Goal: Transaction & Acquisition: Purchase product/service

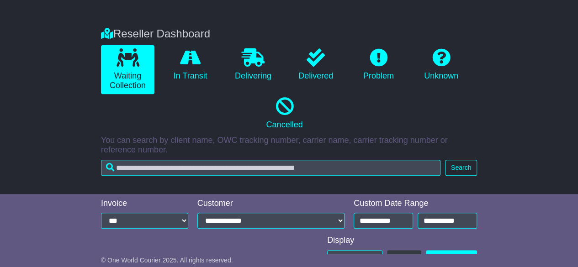
scroll to position [297, 0]
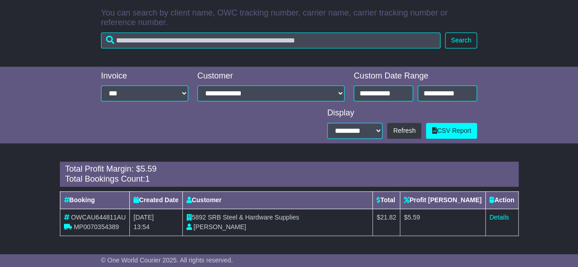
click at [240, 227] on span "Mel Richardson" at bounding box center [219, 227] width 53 height 7
click at [240, 227] on span "[PERSON_NAME]" at bounding box center [219, 227] width 53 height 7
click at [240, 227] on span "Mel Richardson" at bounding box center [219, 227] width 53 height 7
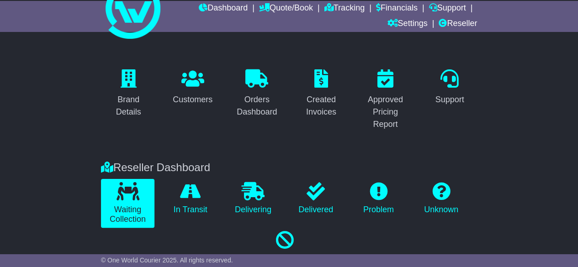
scroll to position [0, 0]
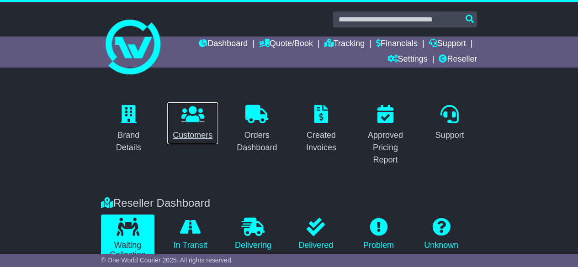
click at [206, 116] on p at bounding box center [193, 115] width 40 height 20
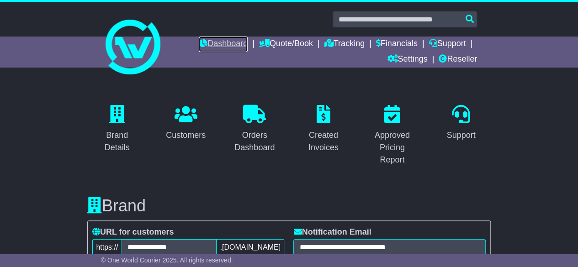
click at [224, 47] on link "Dashboard" at bounding box center [223, 45] width 49 height 16
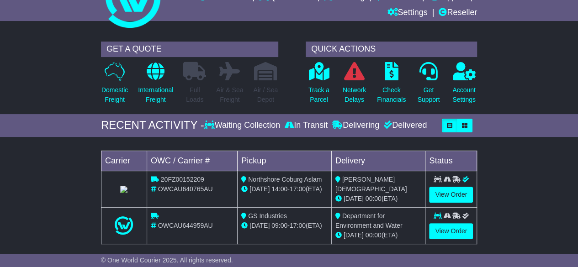
scroll to position [62, 0]
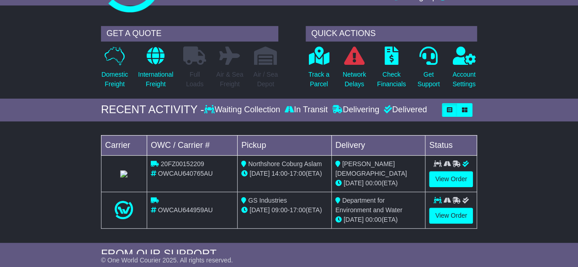
click at [292, 196] on div "GS Industries" at bounding box center [284, 201] width 86 height 10
drag, startPoint x: 0, startPoint y: 0, endPoint x: 292, endPoint y: 195, distance: 351.4
click at [292, 196] on div "GS Industries" at bounding box center [284, 201] width 86 height 10
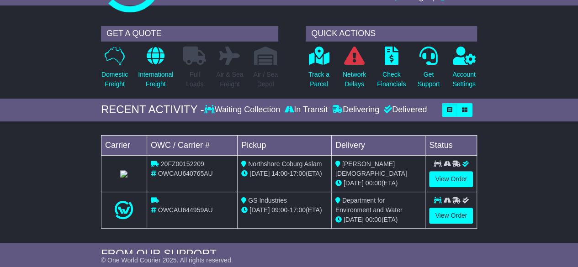
click at [292, 196] on div "GS Industries" at bounding box center [284, 201] width 86 height 10
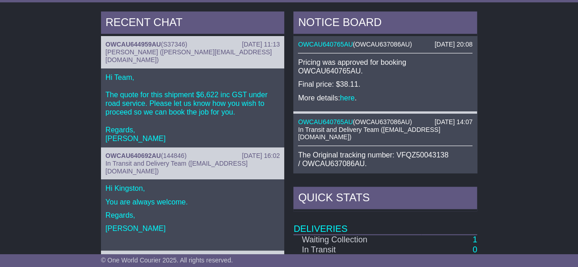
scroll to position [327, 0]
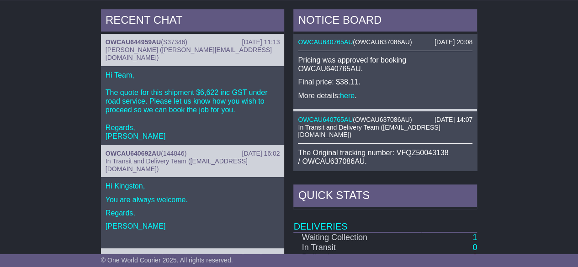
click at [204, 85] on p "Hi Team, The quote for this shipment $6,622 inc GST under road service. Please …" at bounding box center [193, 106] width 175 height 70
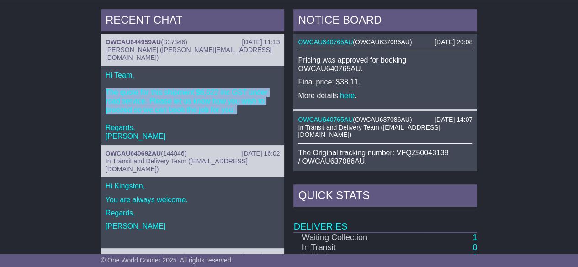
click at [204, 85] on p "Hi Team, The quote for this shipment $6,622 inc GST under road service. Please …" at bounding box center [193, 106] width 175 height 70
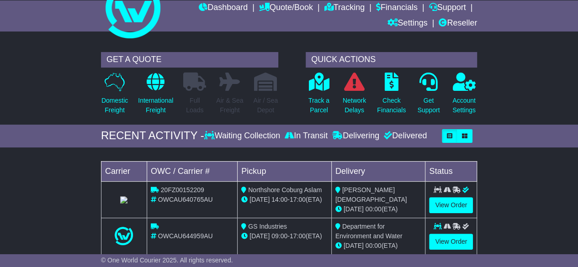
scroll to position [0, 0]
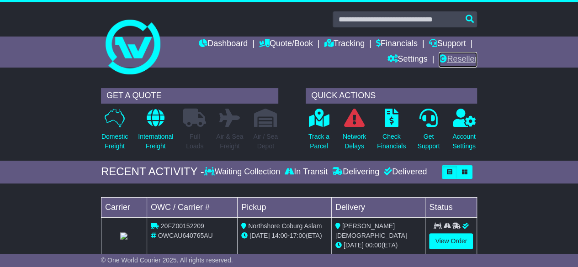
click at [452, 58] on link "Reseller" at bounding box center [458, 60] width 38 height 16
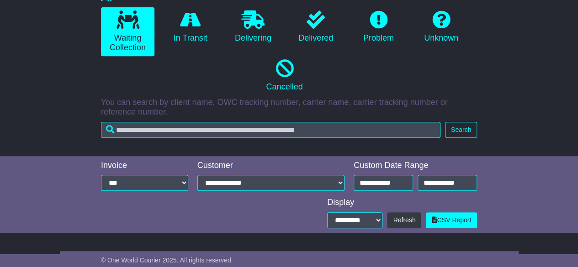
scroll to position [207, 0]
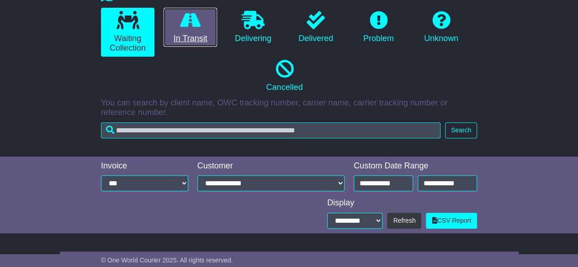
click at [188, 20] on icon at bounding box center [190, 20] width 21 height 18
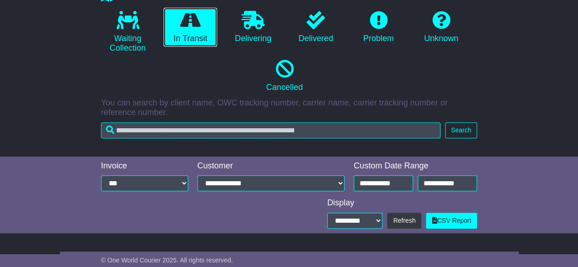
scroll to position [378, 0]
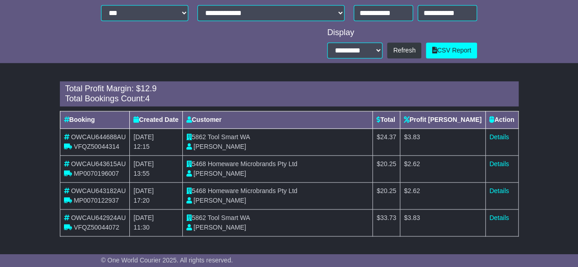
click at [247, 214] on span "Tool Smart WA" at bounding box center [229, 217] width 43 height 7
click at [500, 218] on link "Details" at bounding box center [500, 217] width 20 height 7
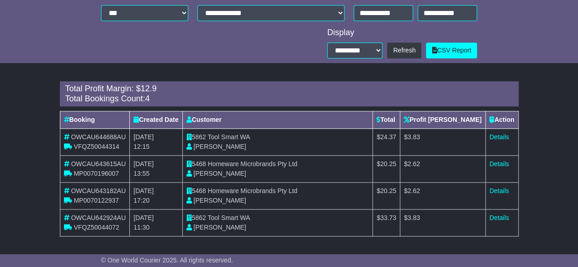
click at [277, 227] on td "5862 Tool Smart WA Joanne Gregorio" at bounding box center [277, 223] width 191 height 27
click at [449, 154] on td "$ 3.83" at bounding box center [442, 142] width 85 height 27
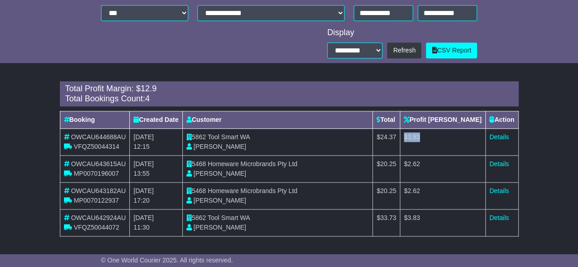
click at [449, 154] on td "$ 3.83" at bounding box center [442, 142] width 85 height 27
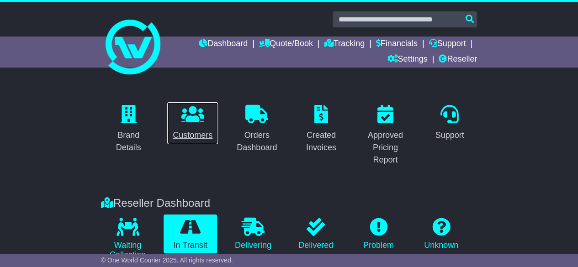
click at [196, 109] on icon at bounding box center [193, 114] width 23 height 18
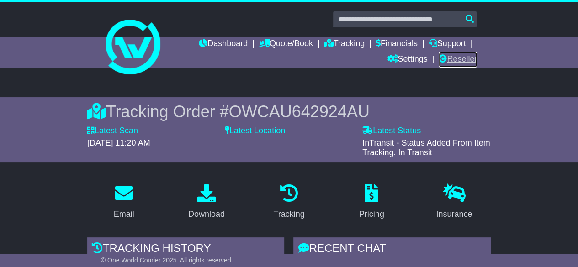
click at [450, 57] on link "Reseller" at bounding box center [458, 60] width 38 height 16
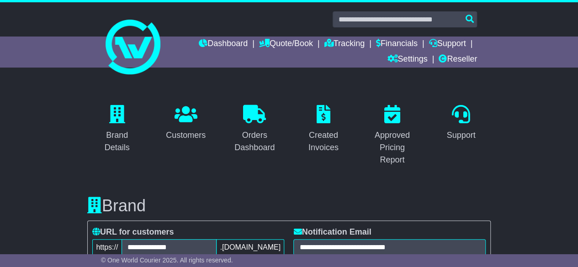
drag, startPoint x: 68, startPoint y: 24, endPoint x: 219, endPoint y: 179, distance: 216.9
click at [455, 63] on link "Reseller" at bounding box center [458, 60] width 38 height 16
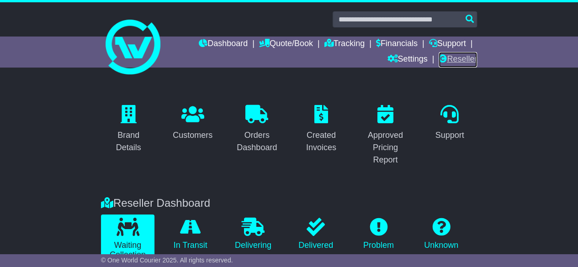
click at [460, 63] on link "Reseller" at bounding box center [458, 60] width 38 height 16
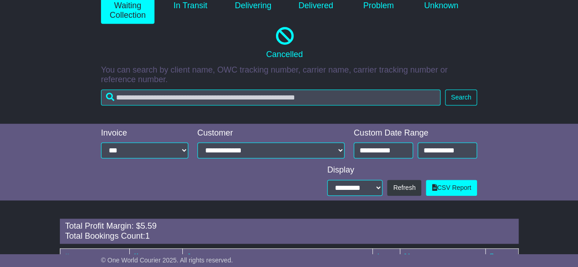
scroll to position [297, 0]
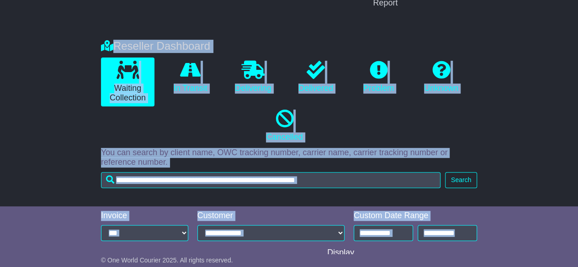
scroll to position [297, 0]
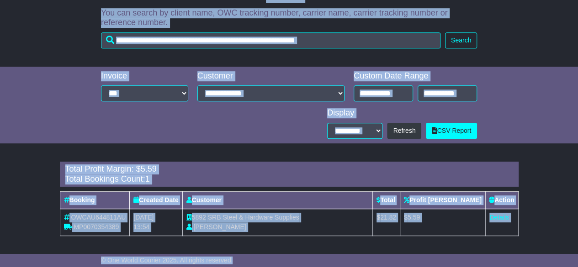
drag, startPoint x: 80, startPoint y: 12, endPoint x: 287, endPoint y: 262, distance: 324.6
click at [287, 262] on div "© One World Courier 2025. All rights reserved." at bounding box center [288, 261] width 385 height 8
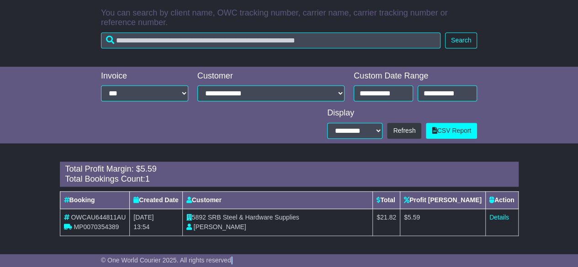
click at [287, 262] on div "© One World Courier 2025. All rights reserved." at bounding box center [288, 261] width 385 height 8
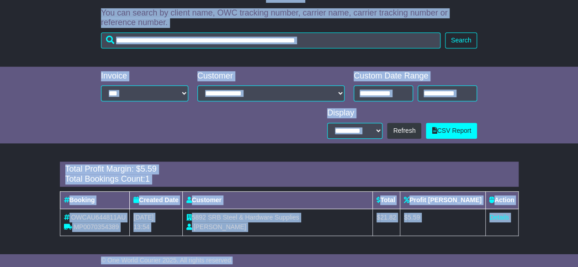
drag, startPoint x: 82, startPoint y: 12, endPoint x: 302, endPoint y: 264, distance: 334.4
click at [302, 264] on div "© One World Courier 2025. All rights reserved." at bounding box center [288, 261] width 385 height 8
drag, startPoint x: 81, startPoint y: 15, endPoint x: 274, endPoint y: 261, distance: 312.2
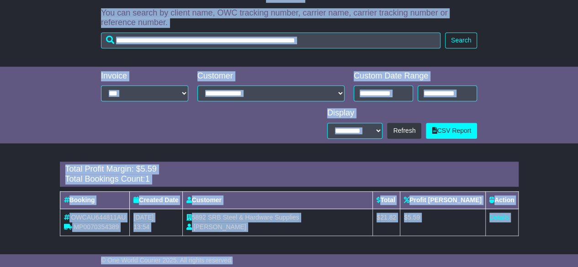
click at [274, 261] on div "© One World Courier 2025. All rights reserved." at bounding box center [288, 261] width 385 height 8
drag, startPoint x: 87, startPoint y: 18, endPoint x: 250, endPoint y: 259, distance: 290.8
click at [250, 259] on div "© One World Courier 2025. All rights reserved." at bounding box center [288, 261] width 385 height 8
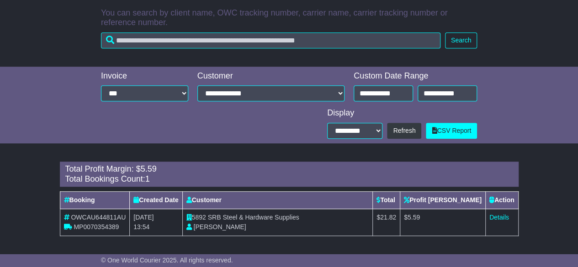
scroll to position [0, 0]
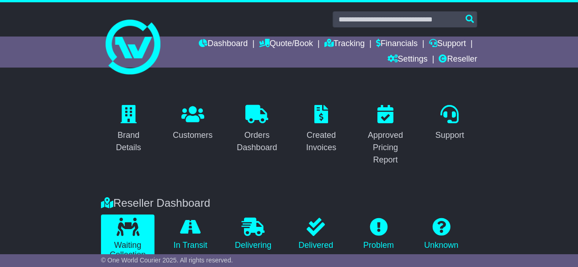
click at [75, 27] on div at bounding box center [289, 42] width 578 height 81
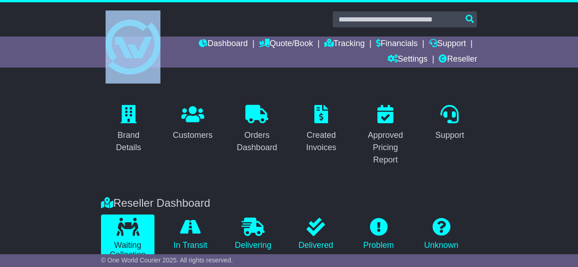
click at [75, 27] on div at bounding box center [289, 42] width 578 height 81
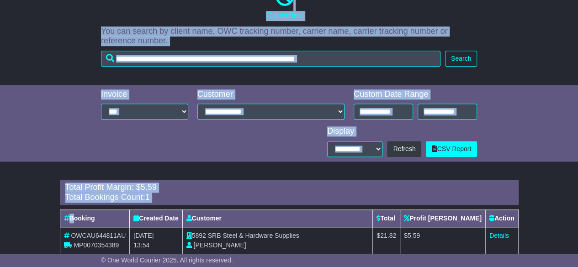
scroll to position [297, 0]
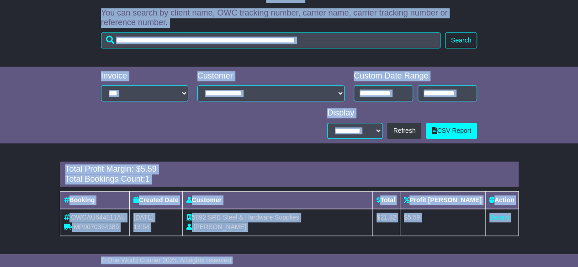
drag, startPoint x: 75, startPoint y: 27, endPoint x: 249, endPoint y: 256, distance: 288.2
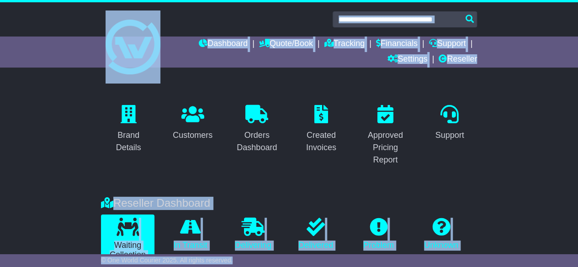
click at [42, 61] on div at bounding box center [289, 42] width 578 height 81
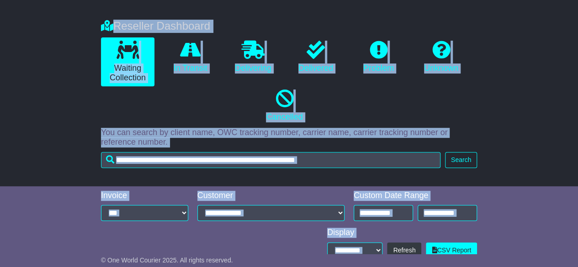
scroll to position [297, 0]
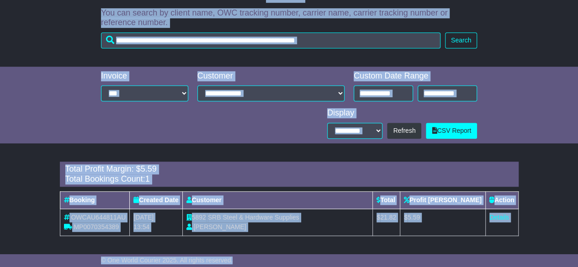
drag, startPoint x: 75, startPoint y: 13, endPoint x: 271, endPoint y: 259, distance: 314.3
click at [271, 259] on div "© One World Courier 2025. All rights reserved." at bounding box center [288, 261] width 385 height 8
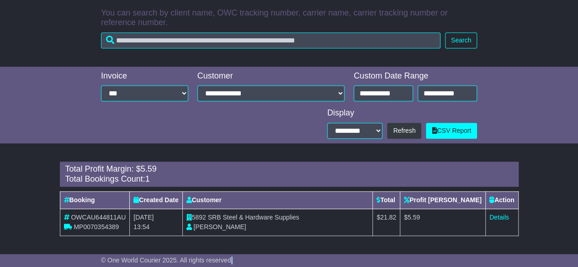
click at [271, 259] on div "© One World Courier 2025. All rights reserved." at bounding box center [288, 261] width 385 height 8
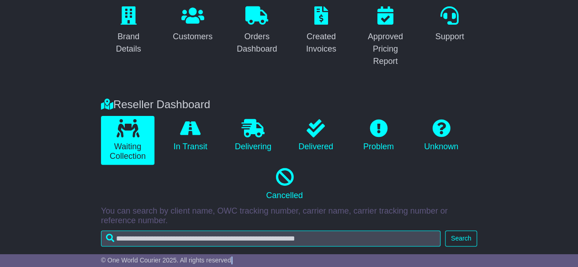
scroll to position [0, 0]
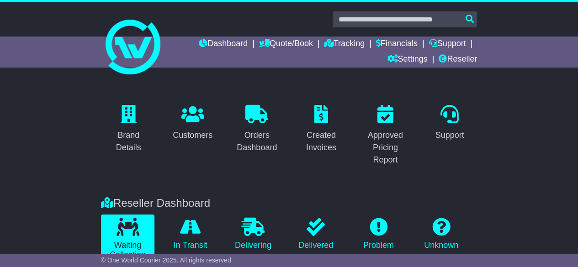
click at [83, 35] on div at bounding box center [289, 42] width 578 height 81
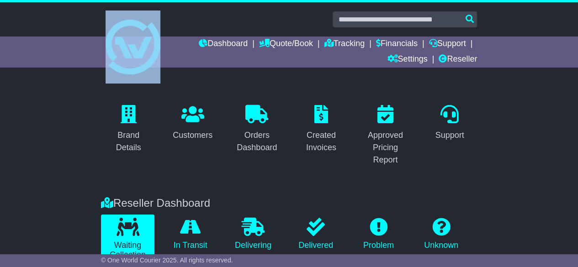
click at [83, 35] on div at bounding box center [289, 42] width 578 height 81
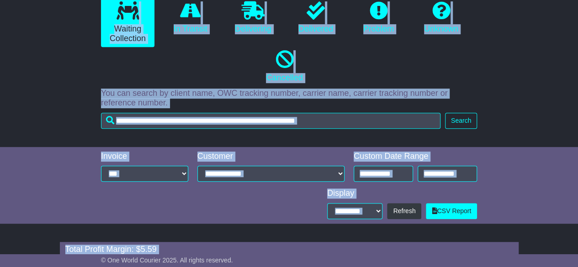
scroll to position [297, 0]
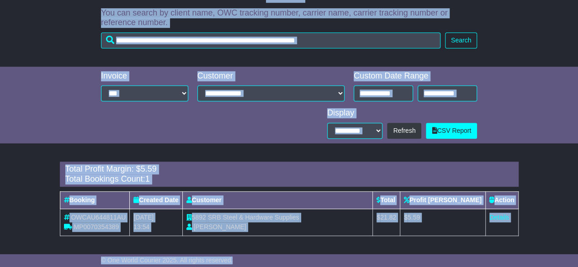
drag, startPoint x: 75, startPoint y: 22, endPoint x: 273, endPoint y: 257, distance: 307.6
click at [273, 257] on div "© One World Courier 2025. All rights reserved." at bounding box center [288, 261] width 385 height 8
drag, startPoint x: 85, startPoint y: 21, endPoint x: 283, endPoint y: 256, distance: 307.9
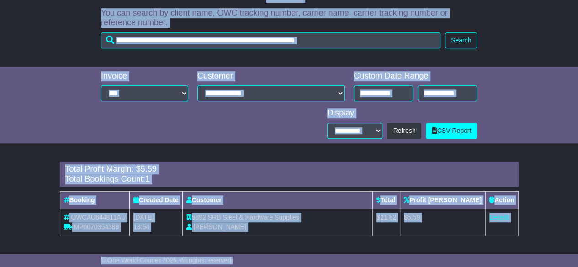
click at [54, 115] on div "**********" at bounding box center [289, 105] width 578 height 77
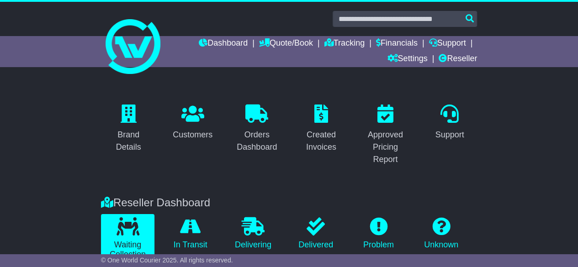
scroll to position [0, 0]
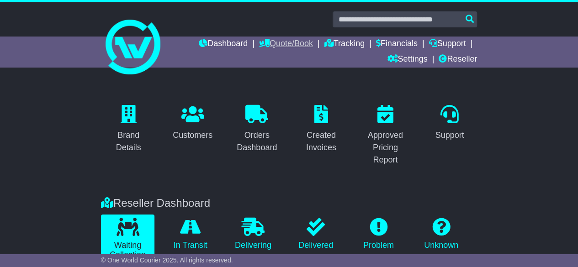
click at [283, 41] on link "Quote/Book" at bounding box center [286, 45] width 54 height 16
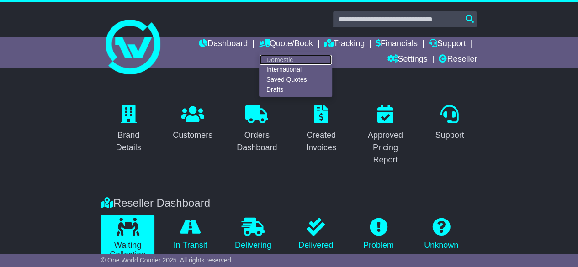
click at [264, 60] on link "Domestic" at bounding box center [296, 60] width 72 height 10
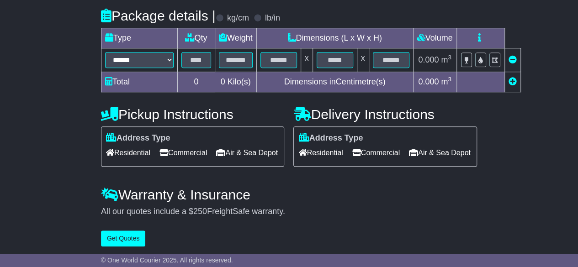
scroll to position [228, 0]
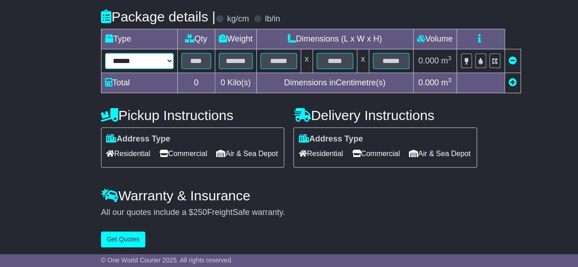
click at [136, 63] on select "****** ****** *** ******** ***** **** **** ****** *** *******" at bounding box center [139, 61] width 69 height 16
select select "*****"
click at [105, 53] on select "****** ****** *** ******** ***** **** **** ****** *** *******" at bounding box center [139, 61] width 69 height 16
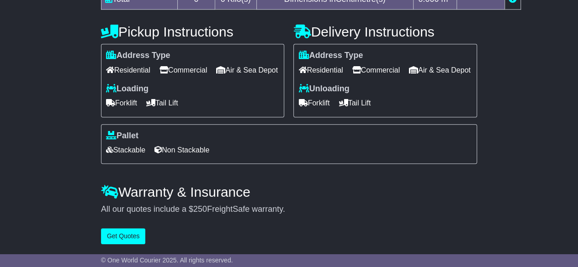
scroll to position [319, 0]
click at [126, 141] on label "Pallet" at bounding box center [122, 136] width 32 height 10
click at [127, 151] on span "Stackable" at bounding box center [125, 150] width 39 height 14
click at [192, 157] on span "Non Stackable" at bounding box center [182, 150] width 55 height 14
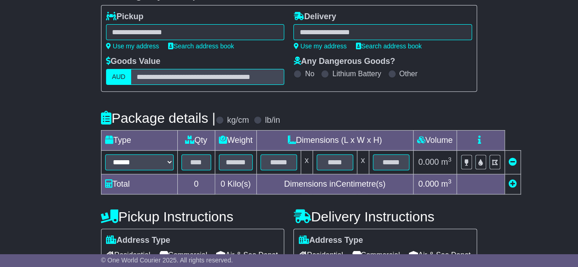
scroll to position [0, 0]
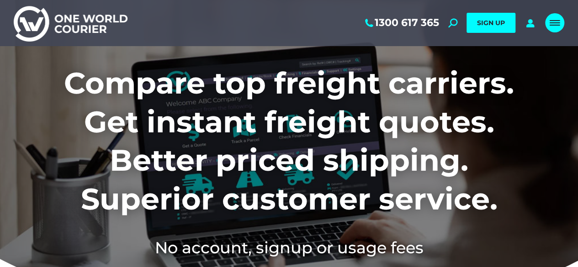
click at [554, 28] on link "Mobile menu icon" at bounding box center [554, 22] width 19 height 19
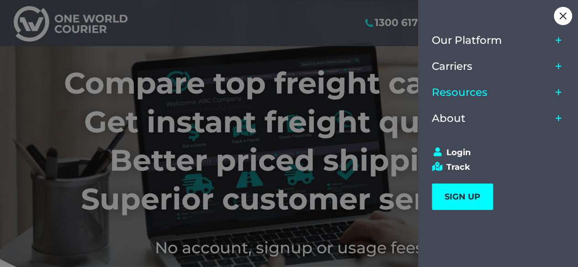
click at [463, 100] on link "Resources" at bounding box center [492, 93] width 120 height 26
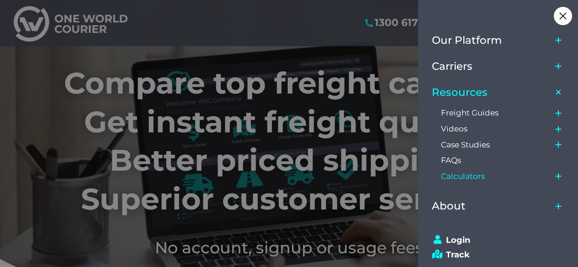
click at [461, 179] on span "Calculators" at bounding box center [463, 177] width 44 height 10
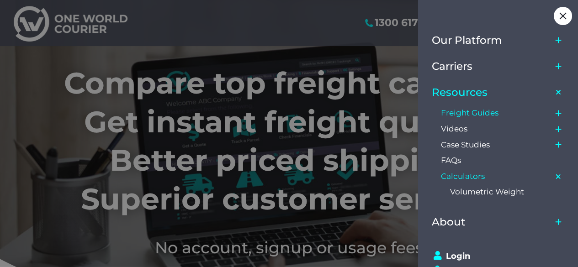
click at [462, 110] on span "Freight Guides" at bounding box center [470, 113] width 58 height 10
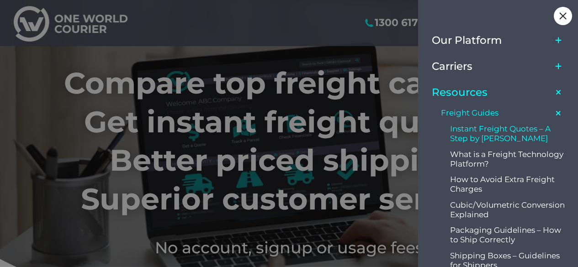
click at [483, 140] on span "Instant Freight Quotes – A Step by [PERSON_NAME]" at bounding box center [507, 133] width 115 height 19
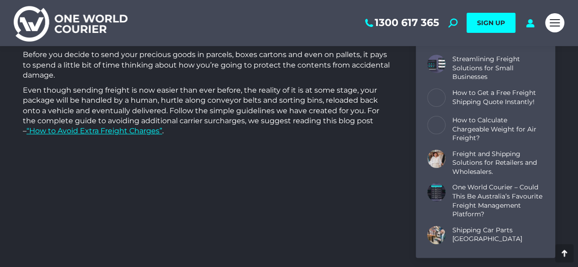
scroll to position [2087, 0]
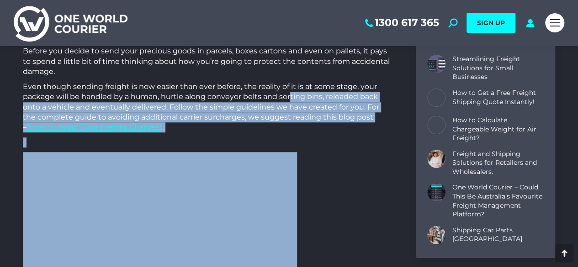
drag, startPoint x: 291, startPoint y: 87, endPoint x: 293, endPoint y: 140, distance: 53.5
click at [349, 170] on p at bounding box center [208, 211] width 370 height 119
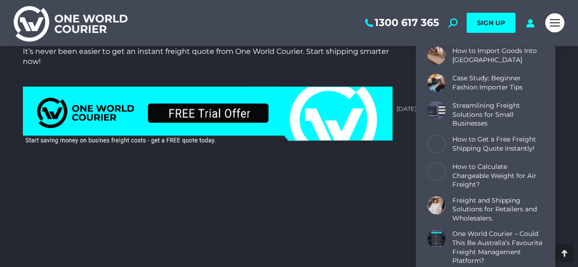
scroll to position [2851, 0]
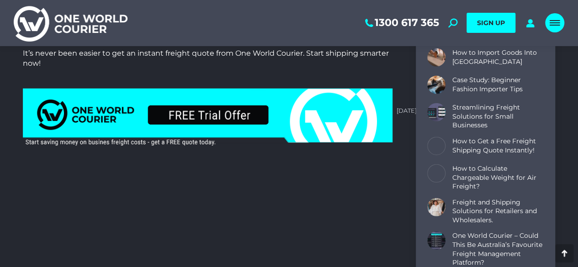
click at [552, 27] on div "Mobile menu icon" at bounding box center [555, 22] width 10 height 7
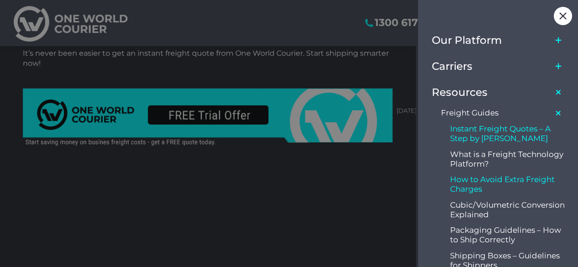
click at [506, 181] on span "How to Avoid Extra Freight Charges" at bounding box center [507, 184] width 115 height 19
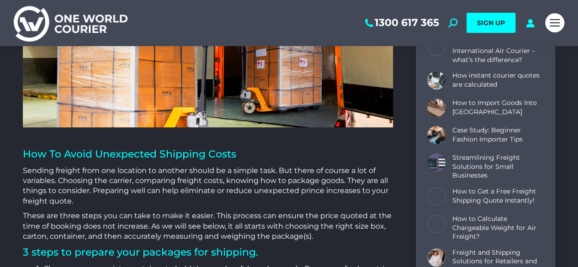
scroll to position [1544, 0]
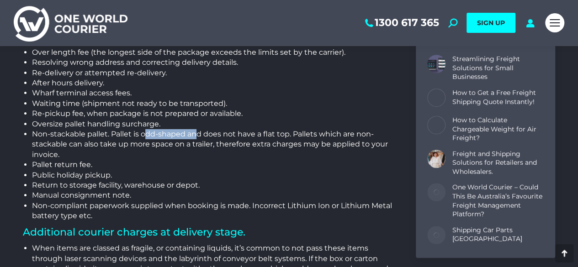
drag, startPoint x: 145, startPoint y: 133, endPoint x: 195, endPoint y: 136, distance: 49.5
click at [195, 136] on li "Non-stackable pallet. Pallet is odd-shaped and does not have a flat top. Pallet…" at bounding box center [212, 144] width 361 height 31
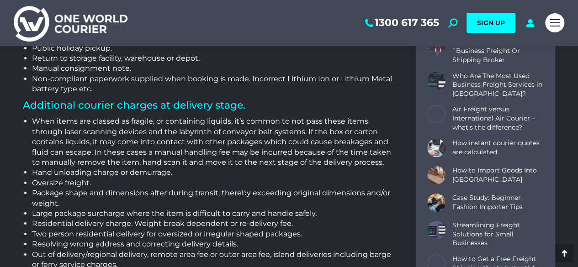
scroll to position [1672, 0]
click at [208, 102] on h2 "Additional courier charges at delivery stage." at bounding box center [208, 105] width 370 height 13
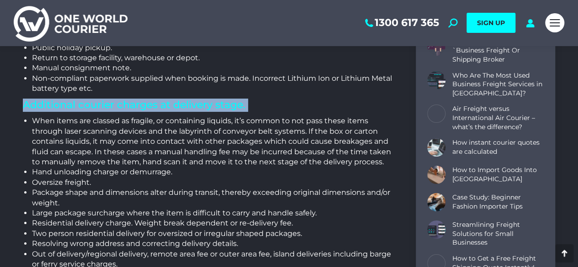
click at [208, 102] on h2 "Additional courier charges at delivery stage." at bounding box center [208, 105] width 370 height 13
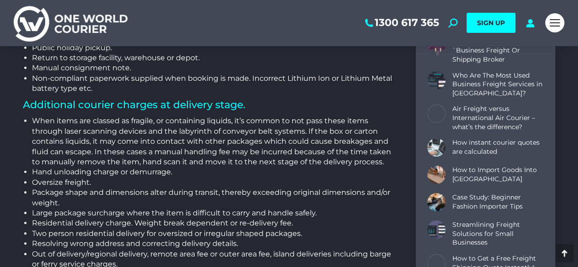
click at [208, 102] on h2 "Additional courier charges at delivery stage." at bounding box center [208, 105] width 370 height 13
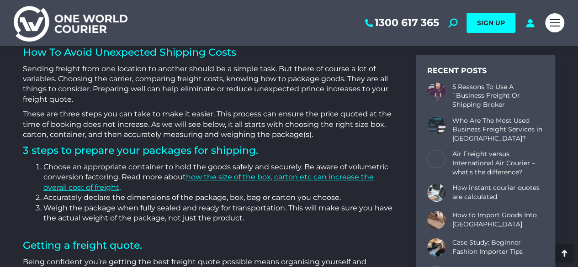
scroll to position [0, 0]
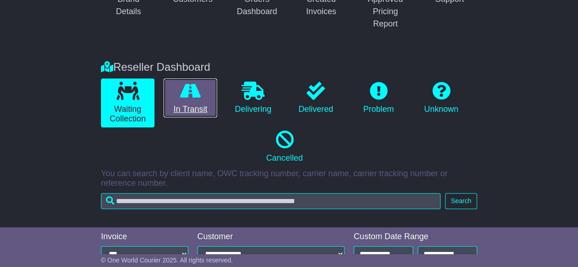
click at [185, 83] on icon at bounding box center [190, 91] width 21 height 18
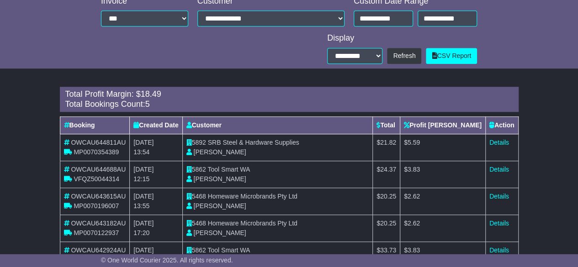
scroll to position [404, 0]
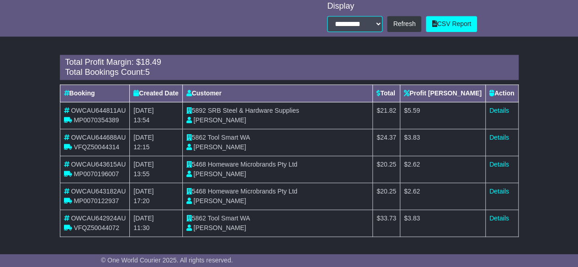
click at [237, 144] on span "Joanne Gregorio" at bounding box center [219, 147] width 53 height 7
click at [283, 220] on td "5862 Tool Smart WA Joanne Gregorio" at bounding box center [277, 223] width 191 height 27
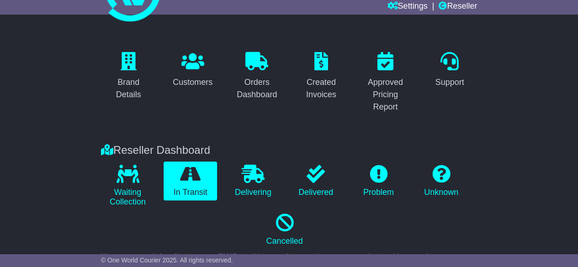
scroll to position [0, 0]
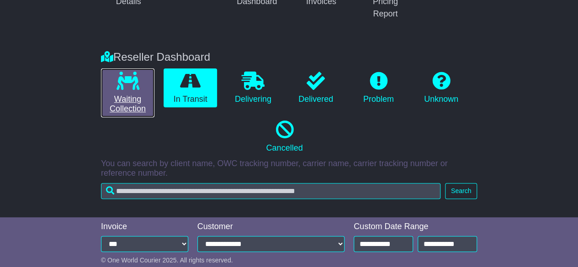
click at [116, 97] on link "Waiting Collection" at bounding box center [127, 93] width 53 height 49
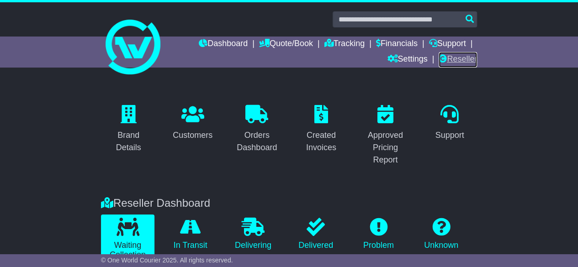
click at [457, 58] on link "Reseller" at bounding box center [458, 60] width 38 height 16
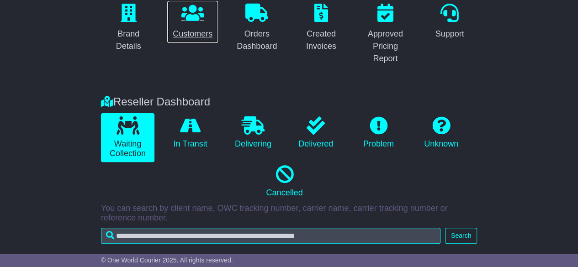
click at [180, 18] on p at bounding box center [193, 14] width 40 height 20
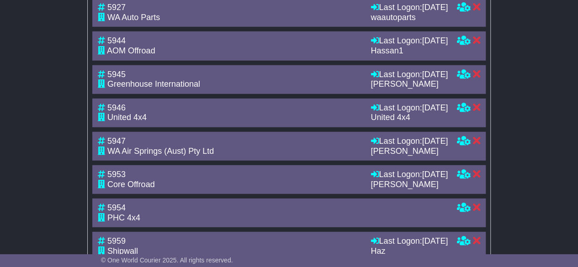
scroll to position [1174, 0]
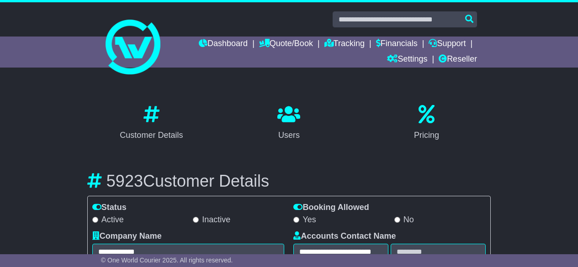
select select "**********"
select select "**"
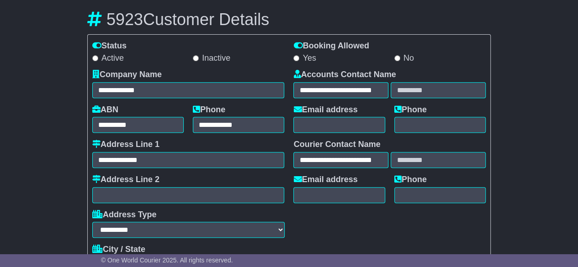
scroll to position [191, 0]
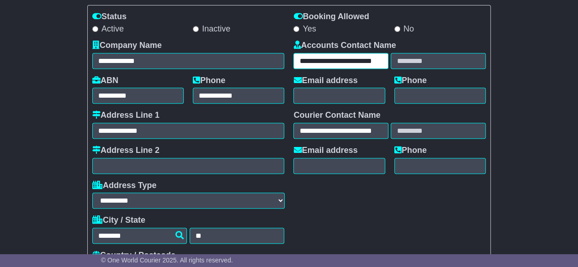
click at [342, 59] on input "**********" at bounding box center [341, 61] width 95 height 16
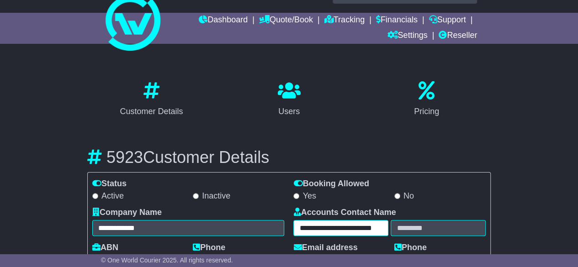
scroll to position [0, 0]
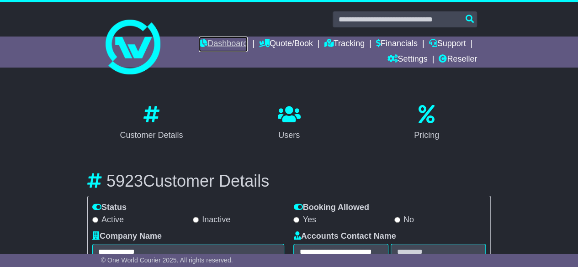
click at [231, 41] on link "Dashboard" at bounding box center [223, 45] width 49 height 16
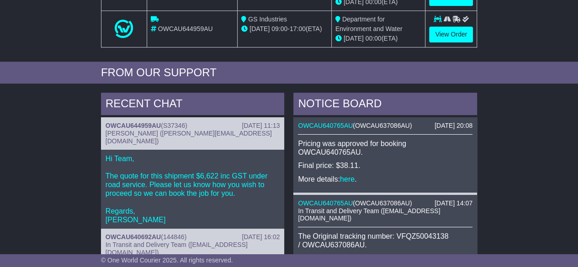
scroll to position [244, 0]
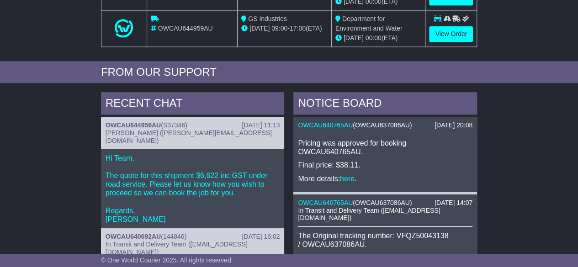
click at [215, 168] on p "Hi Team, The quote for this shipment $6,622 inc GST under road service. Please …" at bounding box center [193, 189] width 175 height 70
